Goal: Task Accomplishment & Management: Use online tool/utility

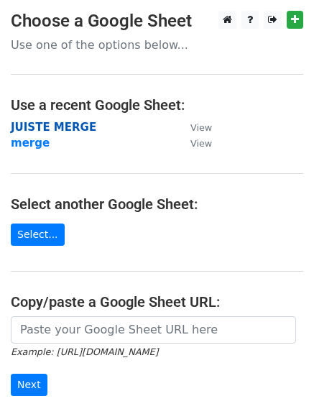
click at [80, 126] on strong "JUISTE MERGE" at bounding box center [53, 127] width 85 height 13
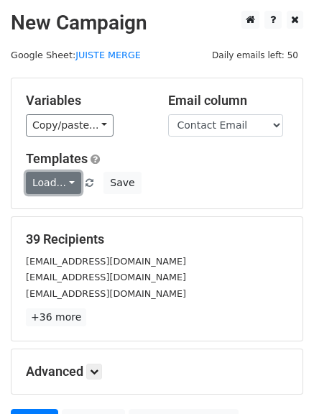
click at [39, 186] on link "Load..." at bounding box center [53, 183] width 55 height 22
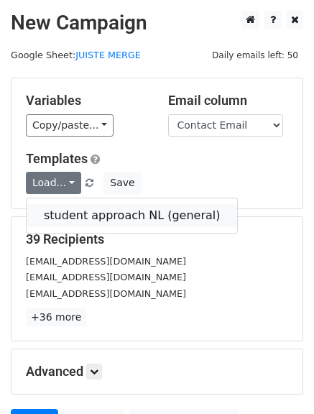
click at [111, 220] on link "student approach NL (general)" at bounding box center [132, 215] width 210 height 23
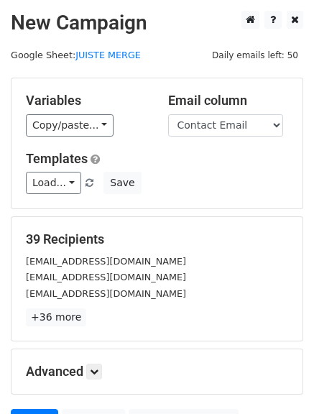
scroll to position [144, 0]
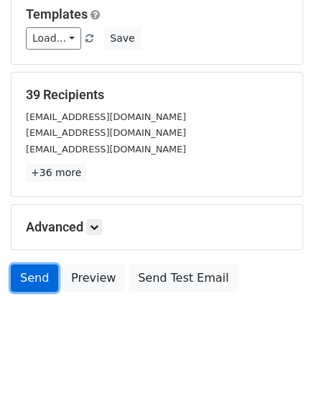
click at [39, 275] on link "Send" at bounding box center [34, 277] width 47 height 27
